Goal: Transaction & Acquisition: Purchase product/service

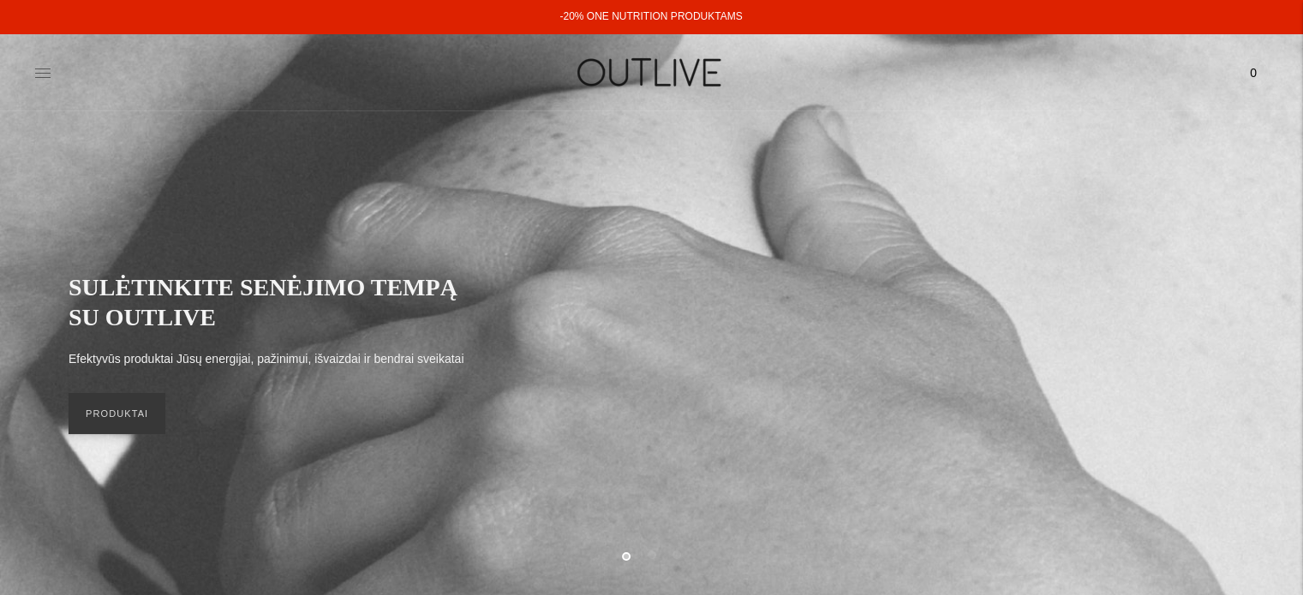
click at [41, 70] on icon at bounding box center [42, 72] width 17 height 17
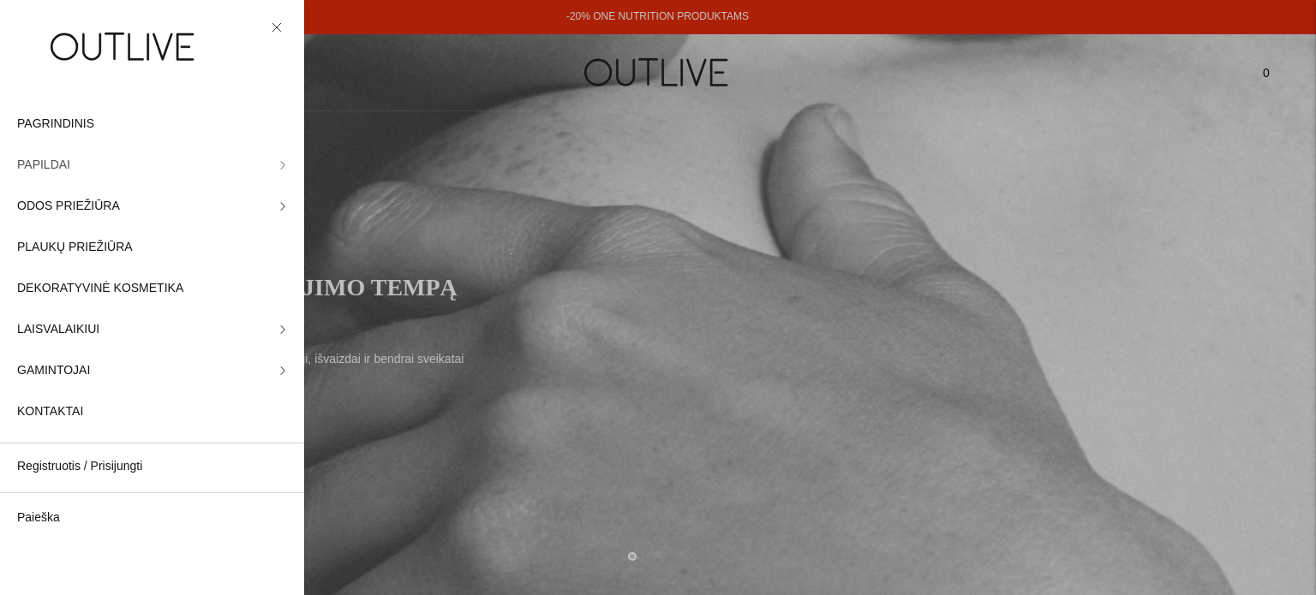
click at [278, 166] on icon at bounding box center [282, 165] width 9 height 9
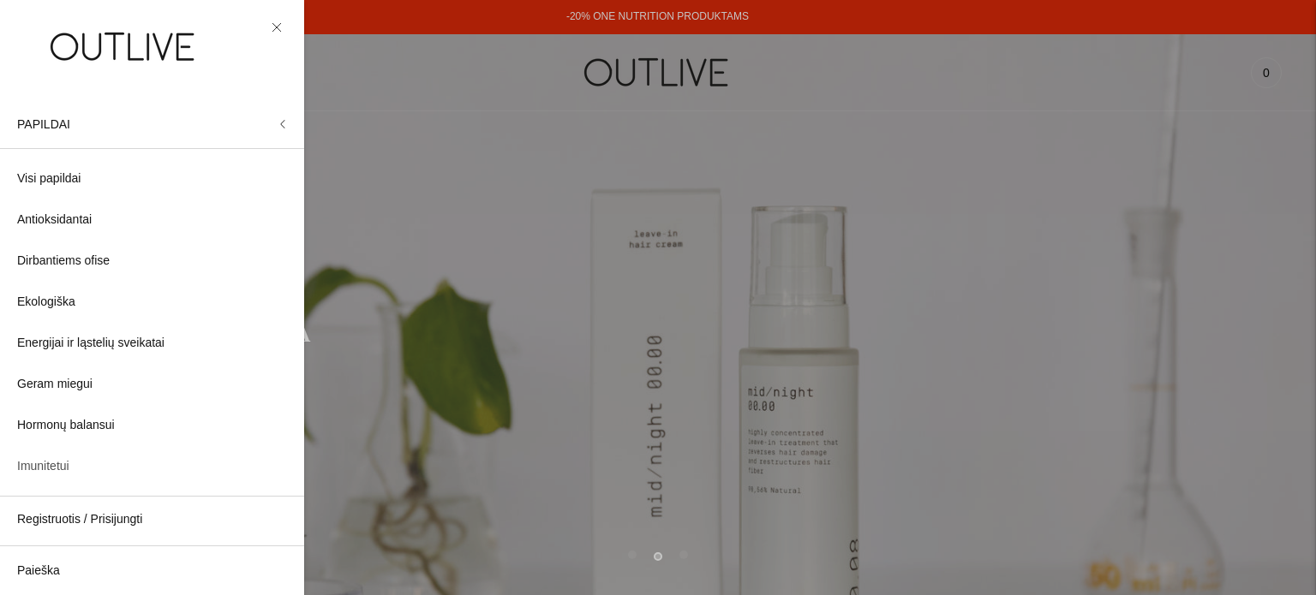
click at [40, 466] on span "Imunitetui" at bounding box center [43, 466] width 52 height 21
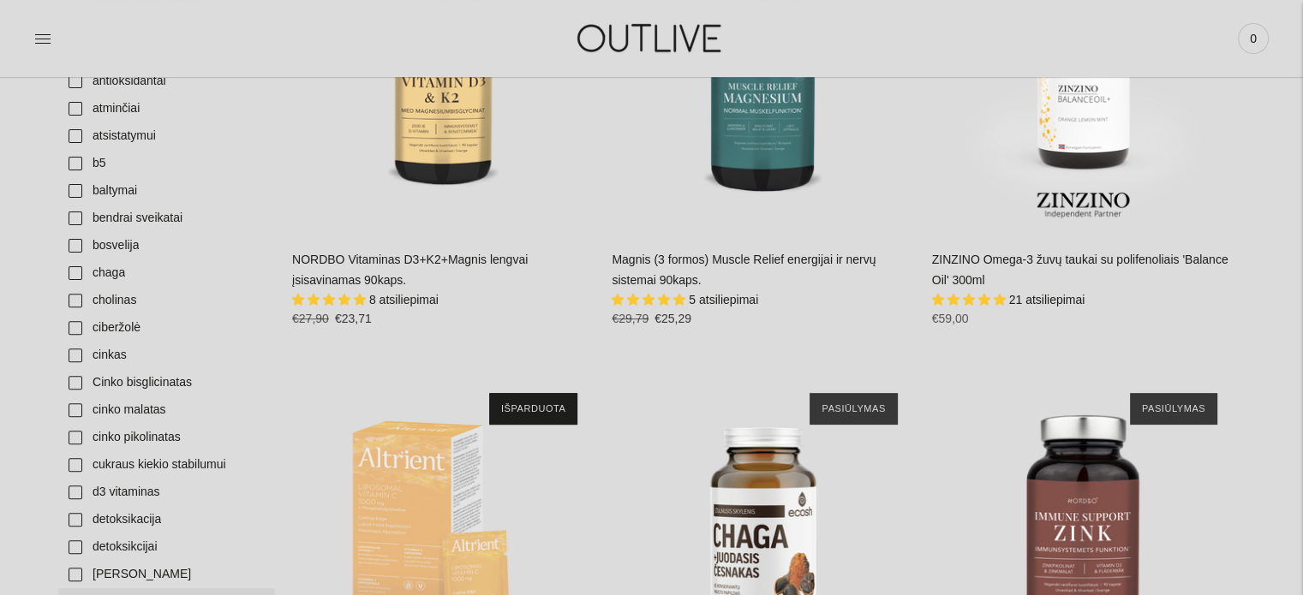
scroll to position [600, 0]
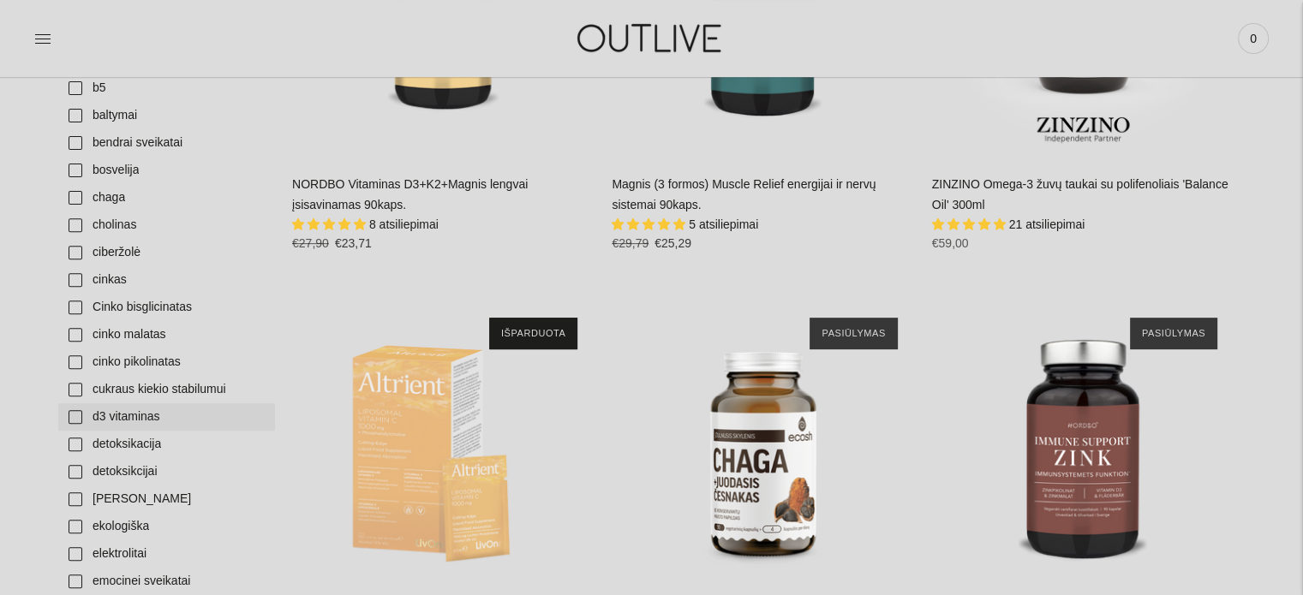
click at [131, 416] on link "d3 vitaminas" at bounding box center [166, 416] width 217 height 27
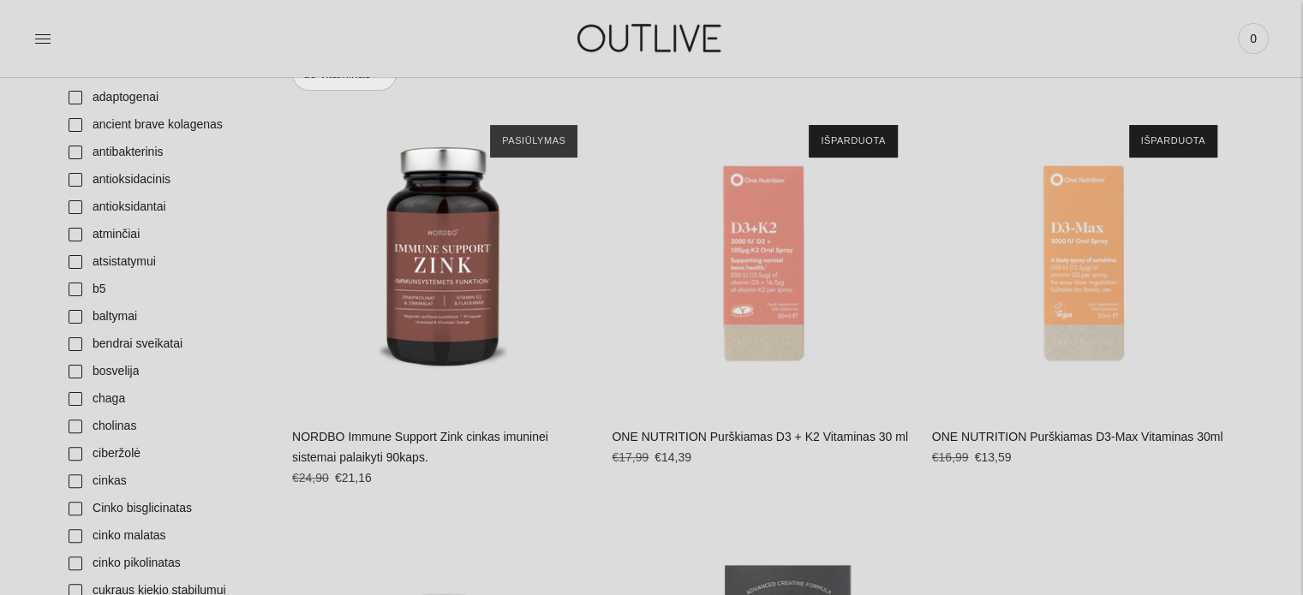
scroll to position [428, 0]
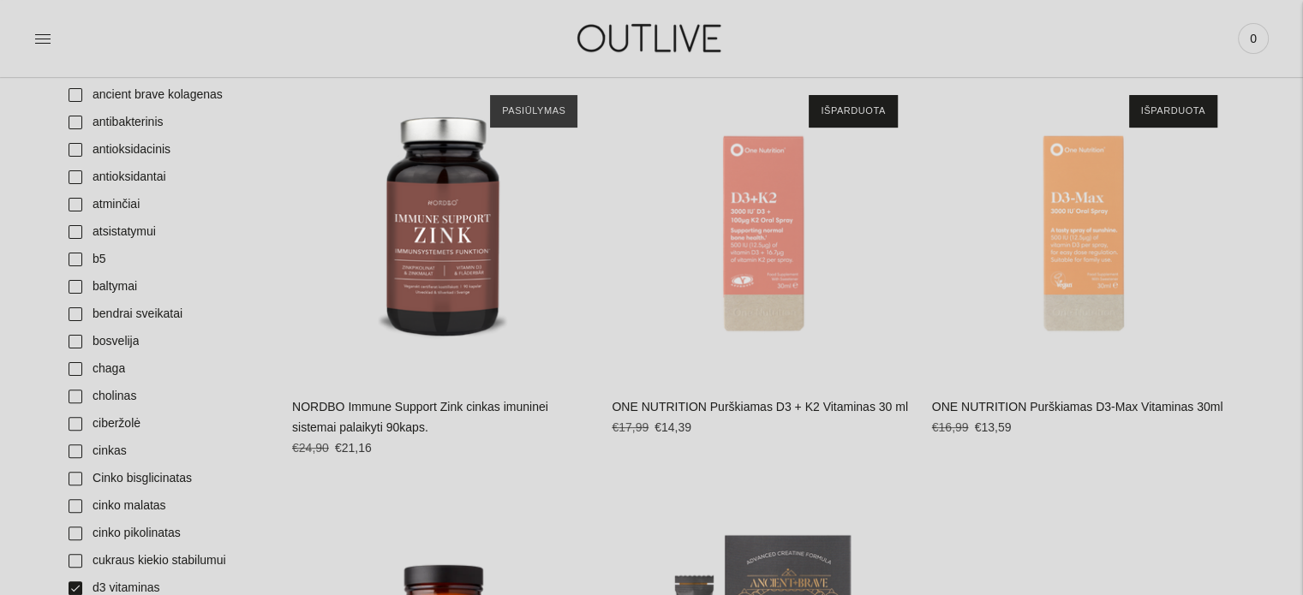
click at [439, 409] on link "NORDBO Immune Support Zink cinkas imuninei sistemai palaikyti 90kaps." at bounding box center [420, 417] width 256 height 34
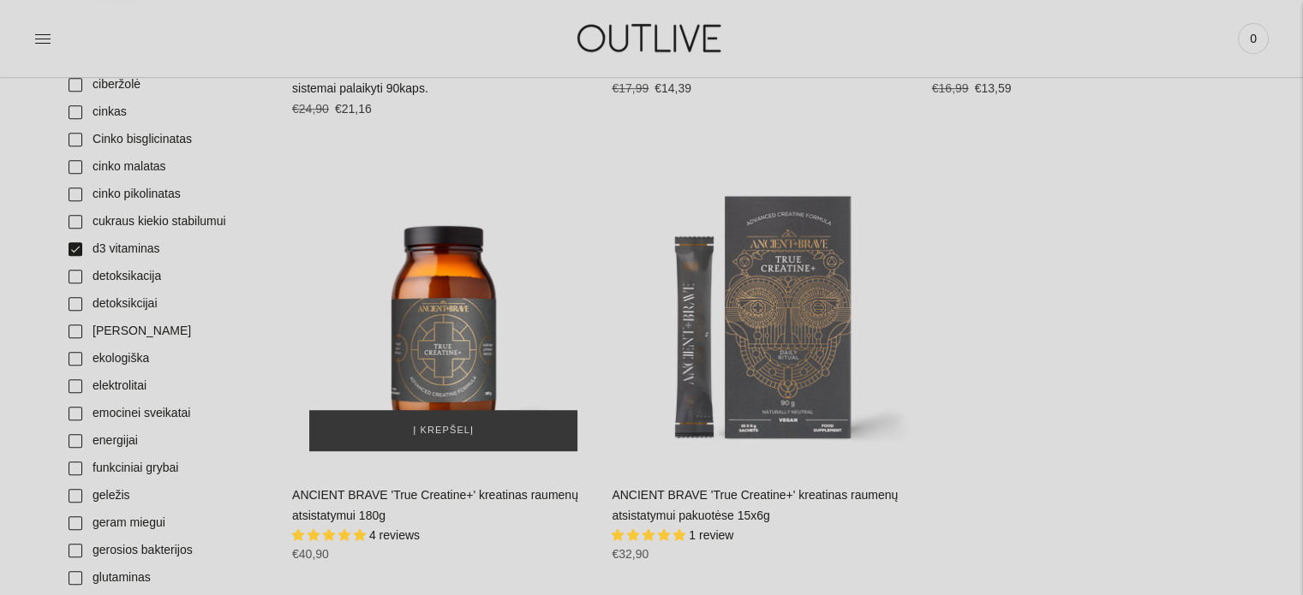
scroll to position [685, 0]
